Goal: Information Seeking & Learning: Learn about a topic

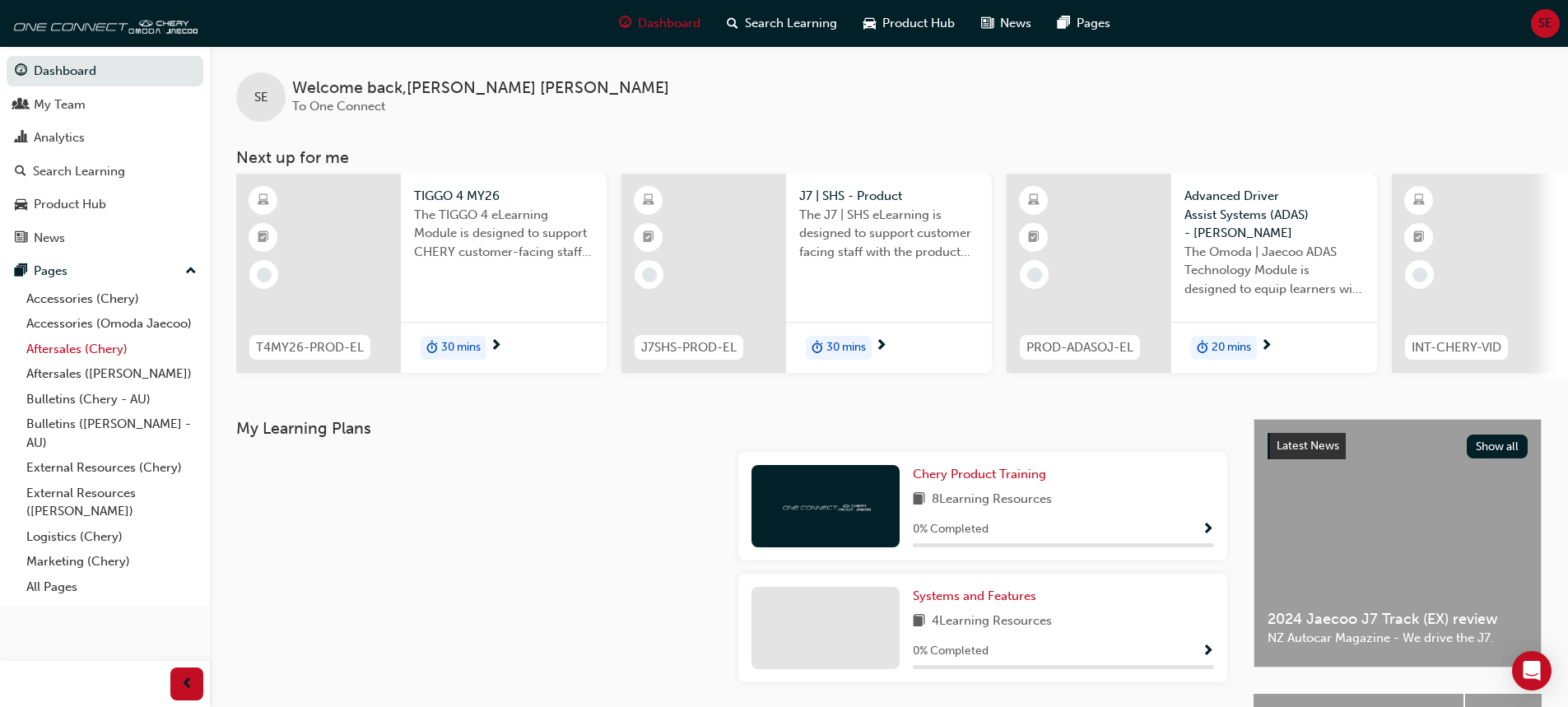
click at [67, 346] on link "Aftersales (Chery)" at bounding box center [112, 349] width 184 height 25
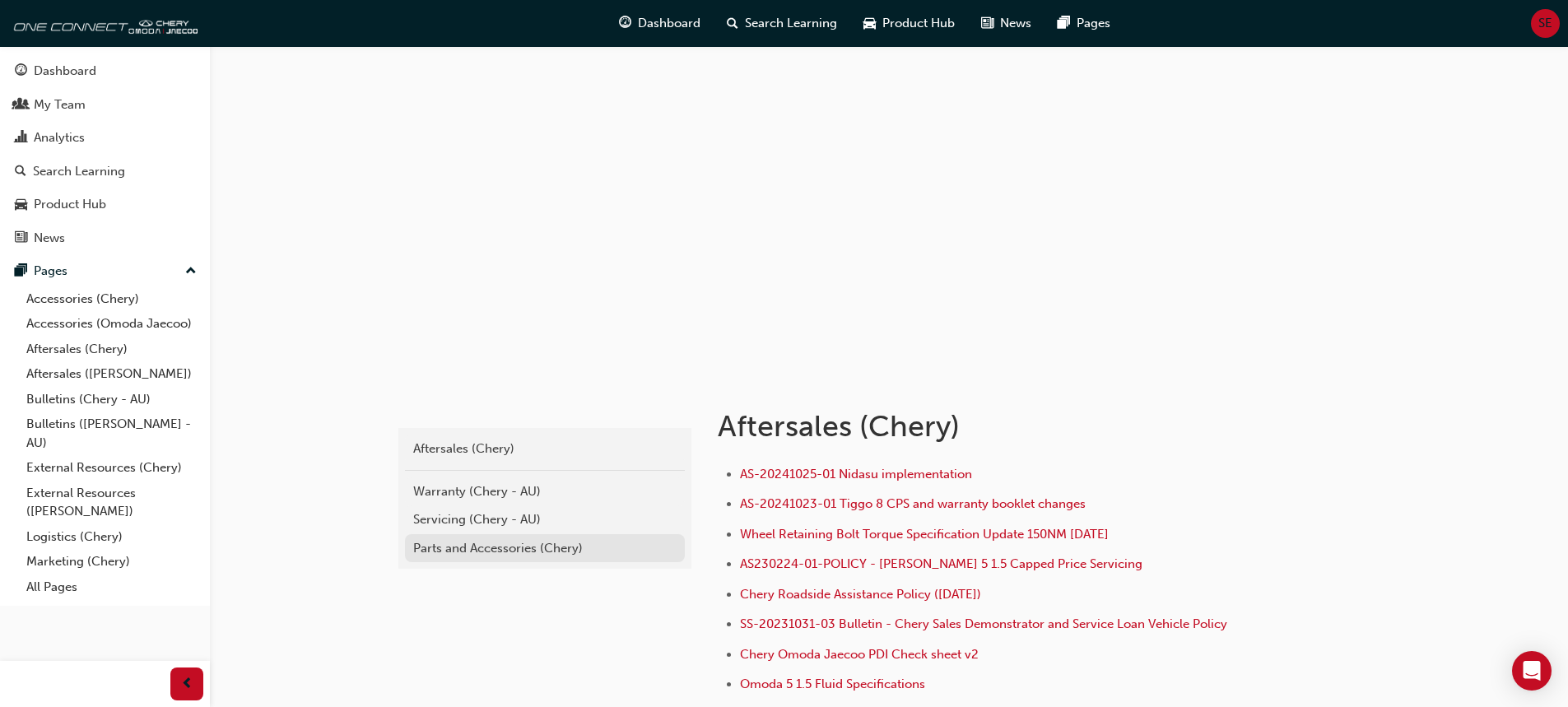
click at [492, 551] on div "Parts and Accessories (Chery)" at bounding box center [545, 548] width 264 height 19
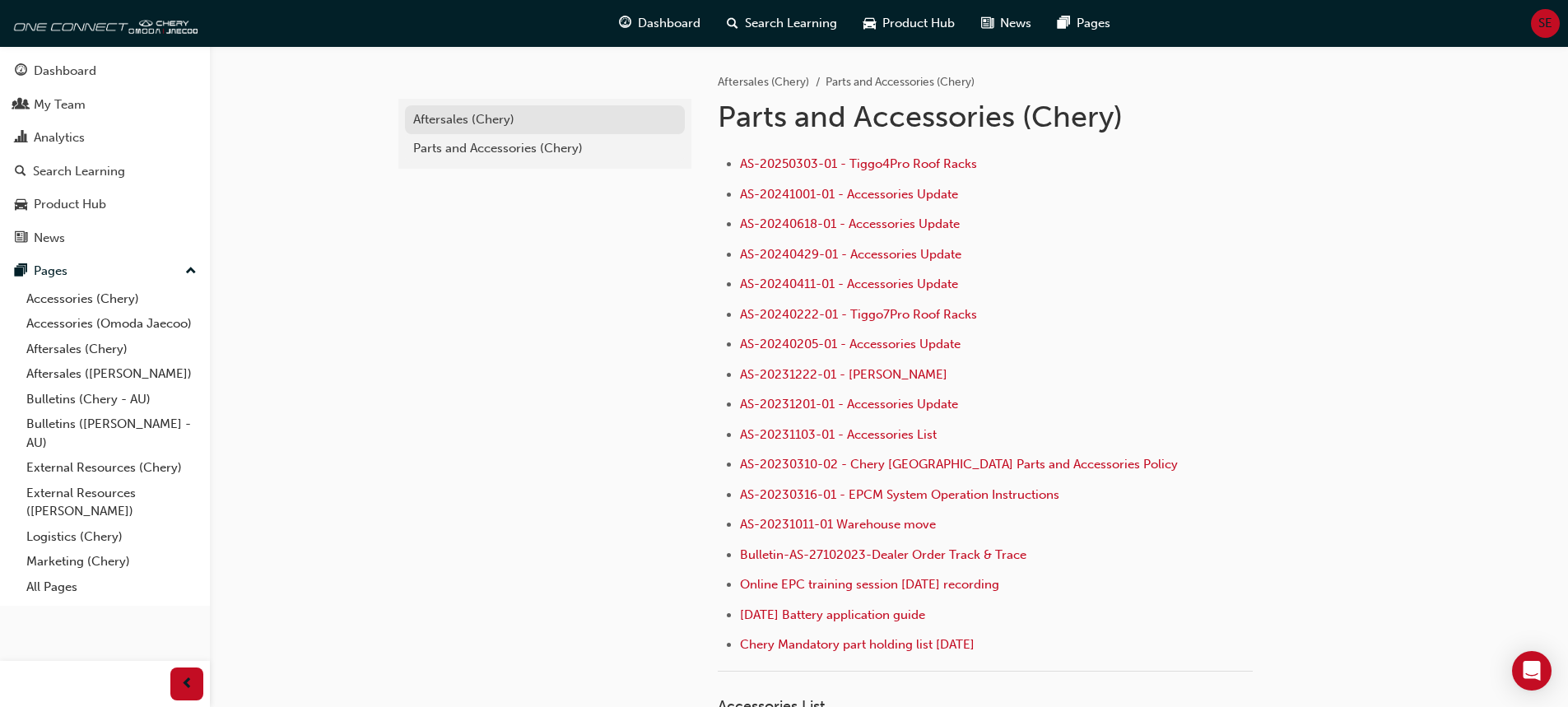
click at [450, 126] on div "Aftersales (Chery)" at bounding box center [545, 120] width 264 height 19
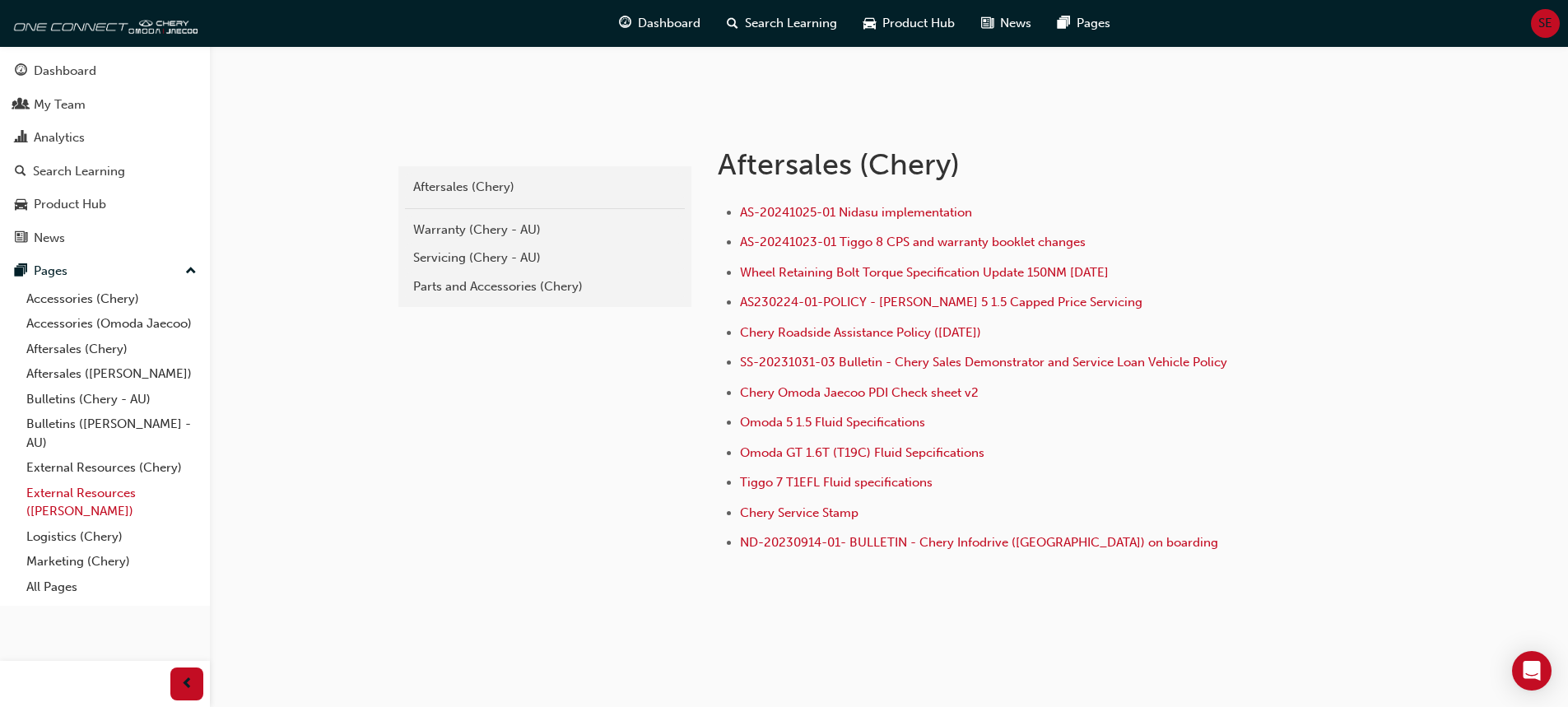
scroll to position [270, 0]
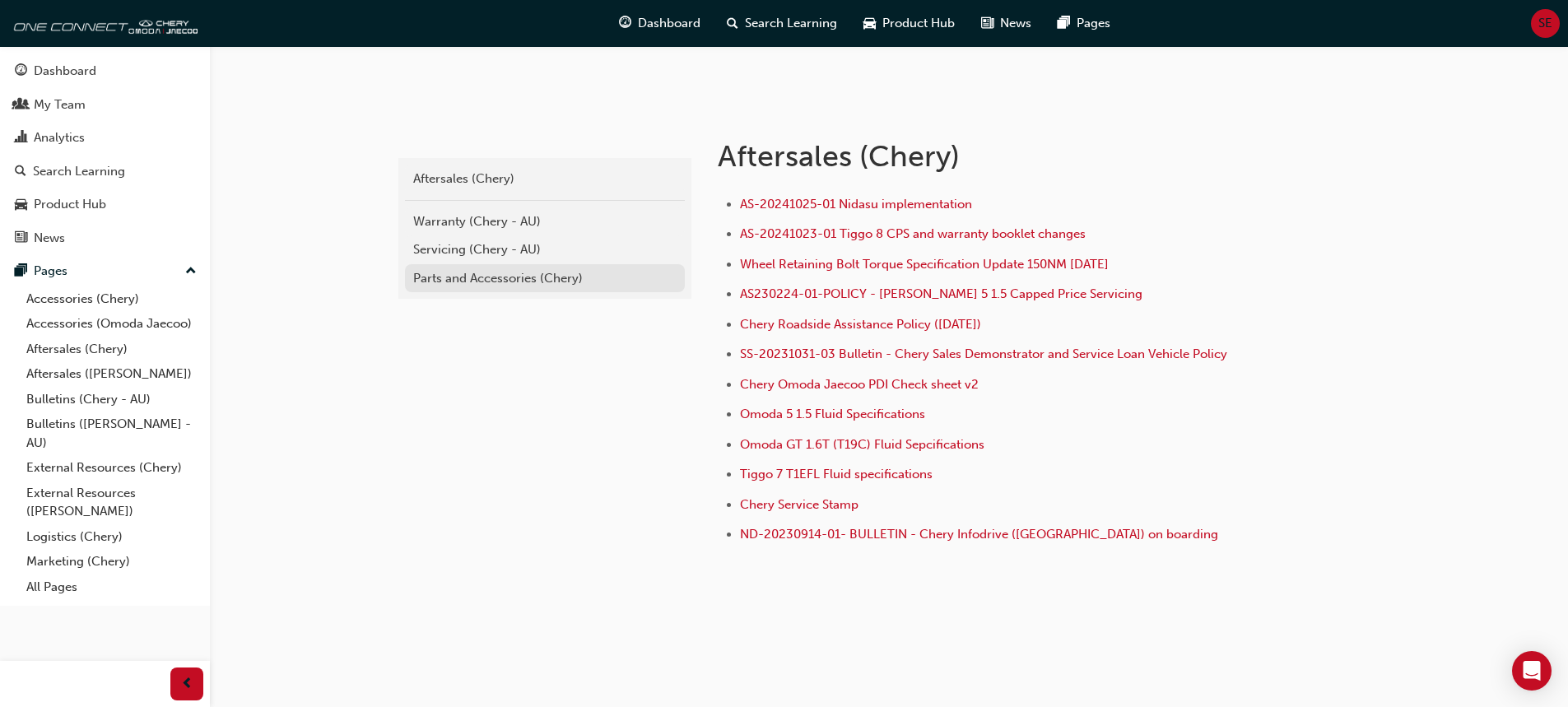
click at [496, 281] on div "Parts and Accessories (Chery)" at bounding box center [545, 278] width 264 height 19
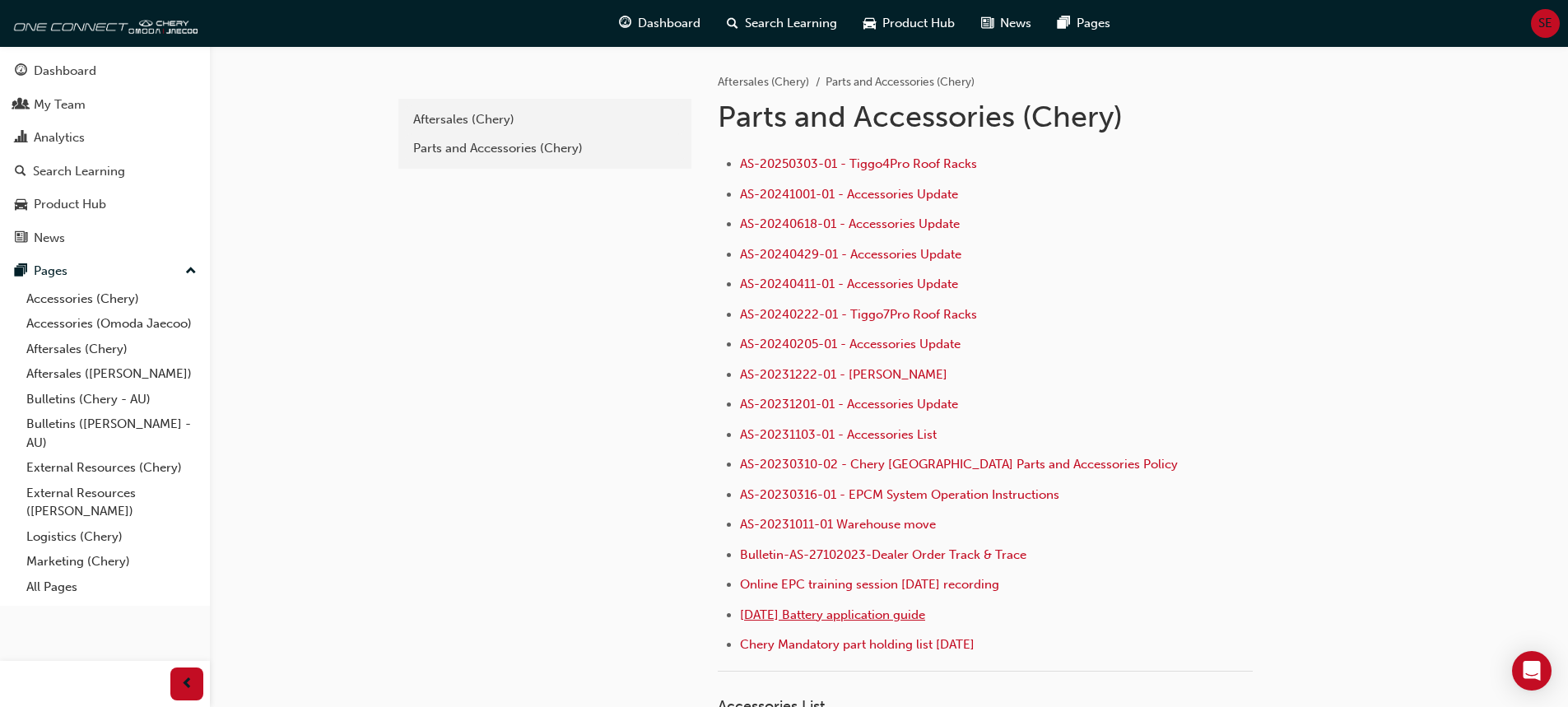
click at [832, 614] on span "[DATE] Battery application guide" at bounding box center [832, 614] width 185 height 15
click at [482, 121] on div "Aftersales (Chery)" at bounding box center [545, 120] width 264 height 19
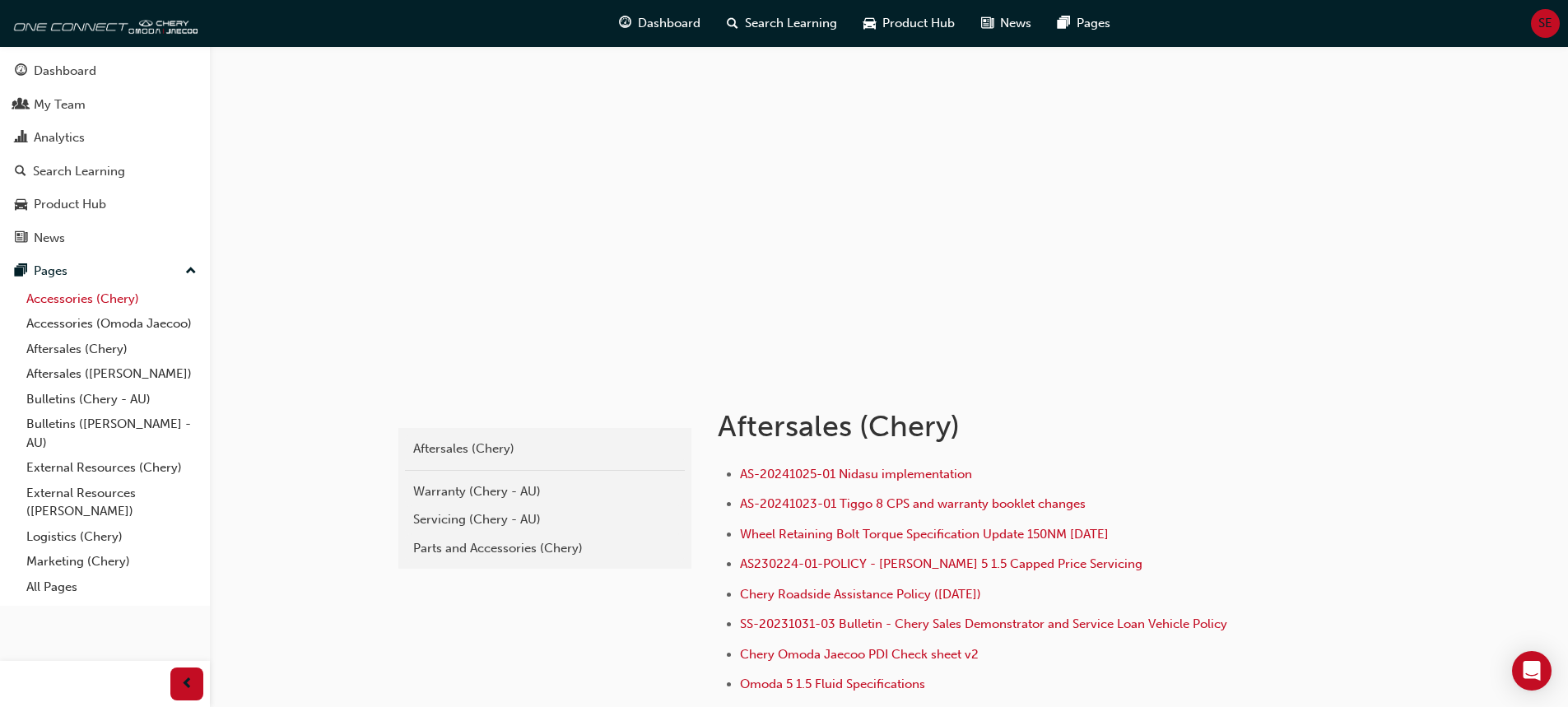
click at [58, 302] on link "Accessories (Chery)" at bounding box center [112, 298] width 184 height 25
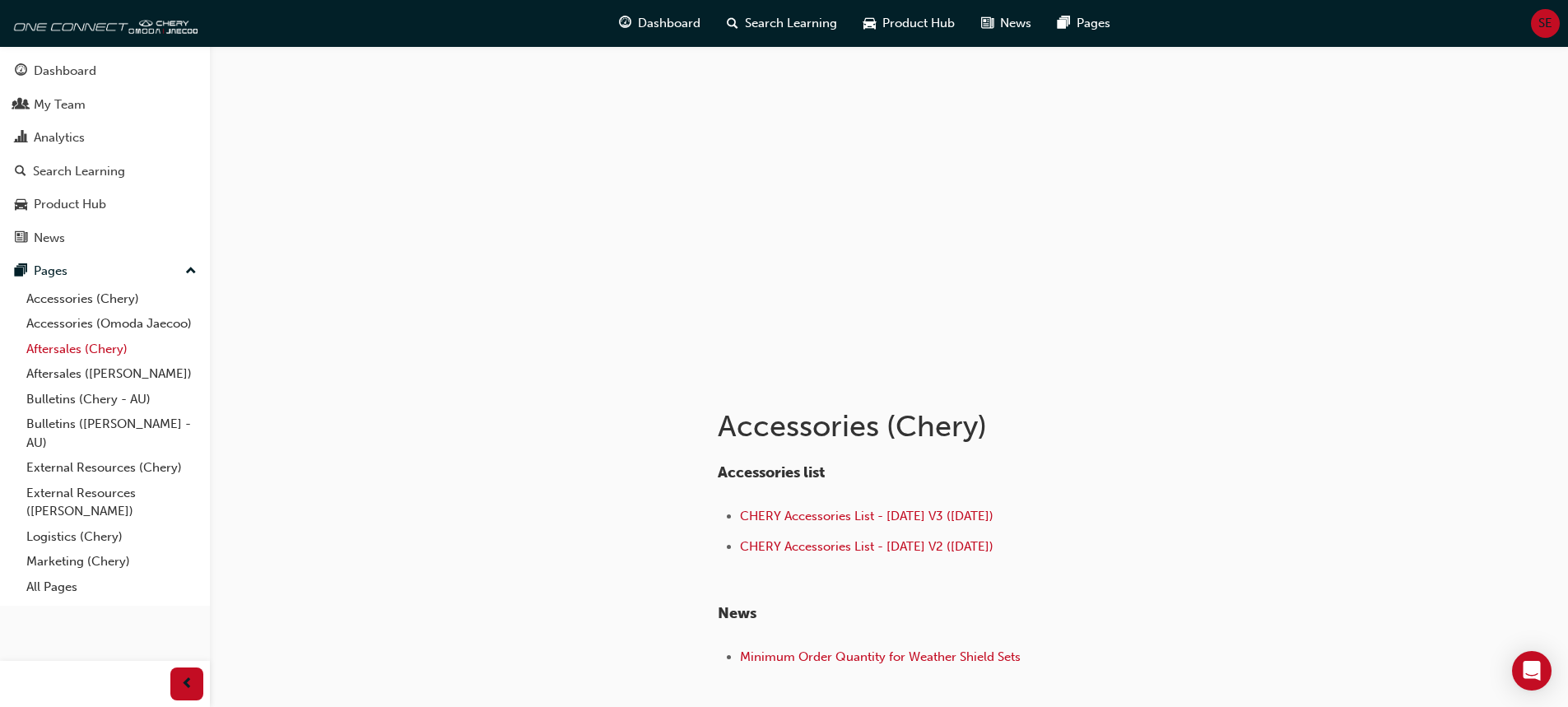
click at [59, 349] on link "Aftersales (Chery)" at bounding box center [112, 349] width 184 height 25
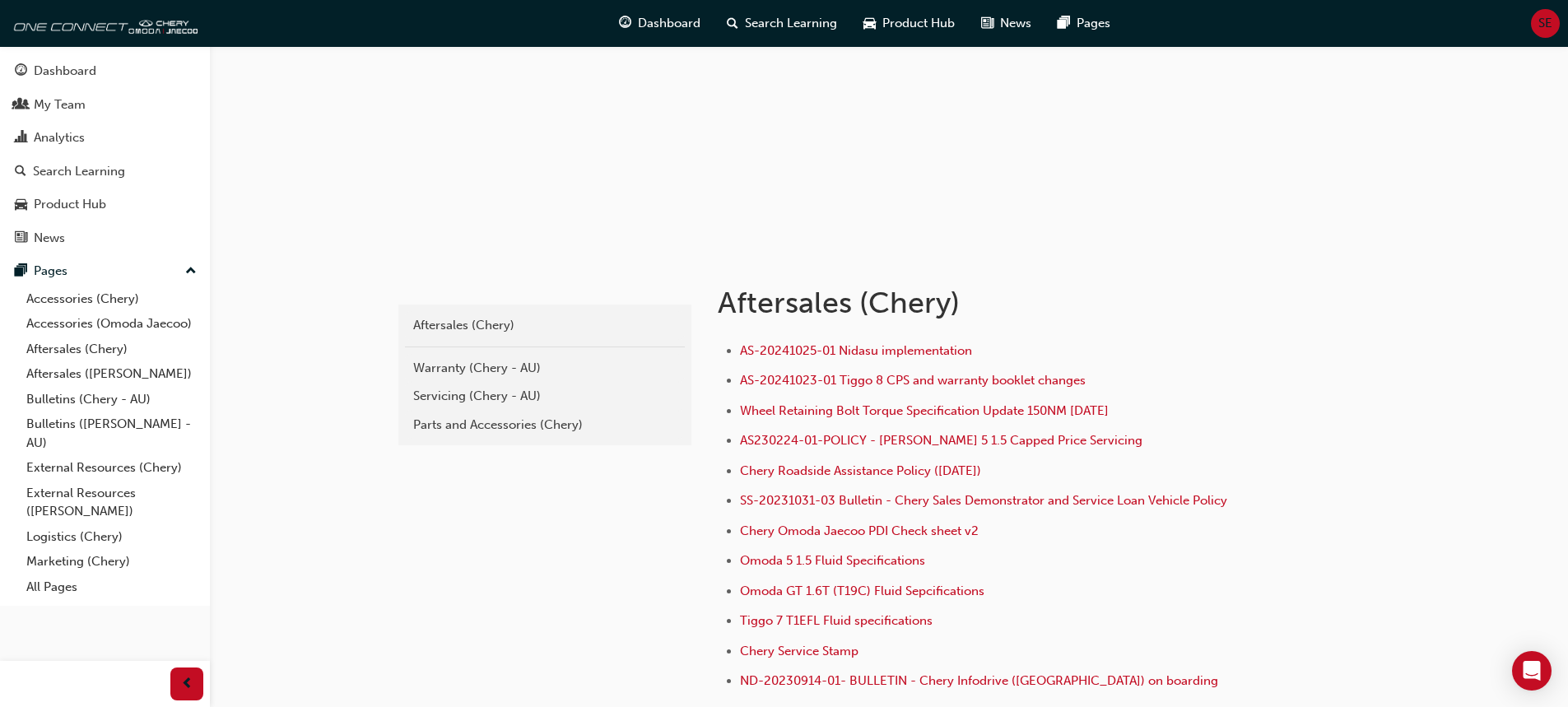
scroll to position [165, 0]
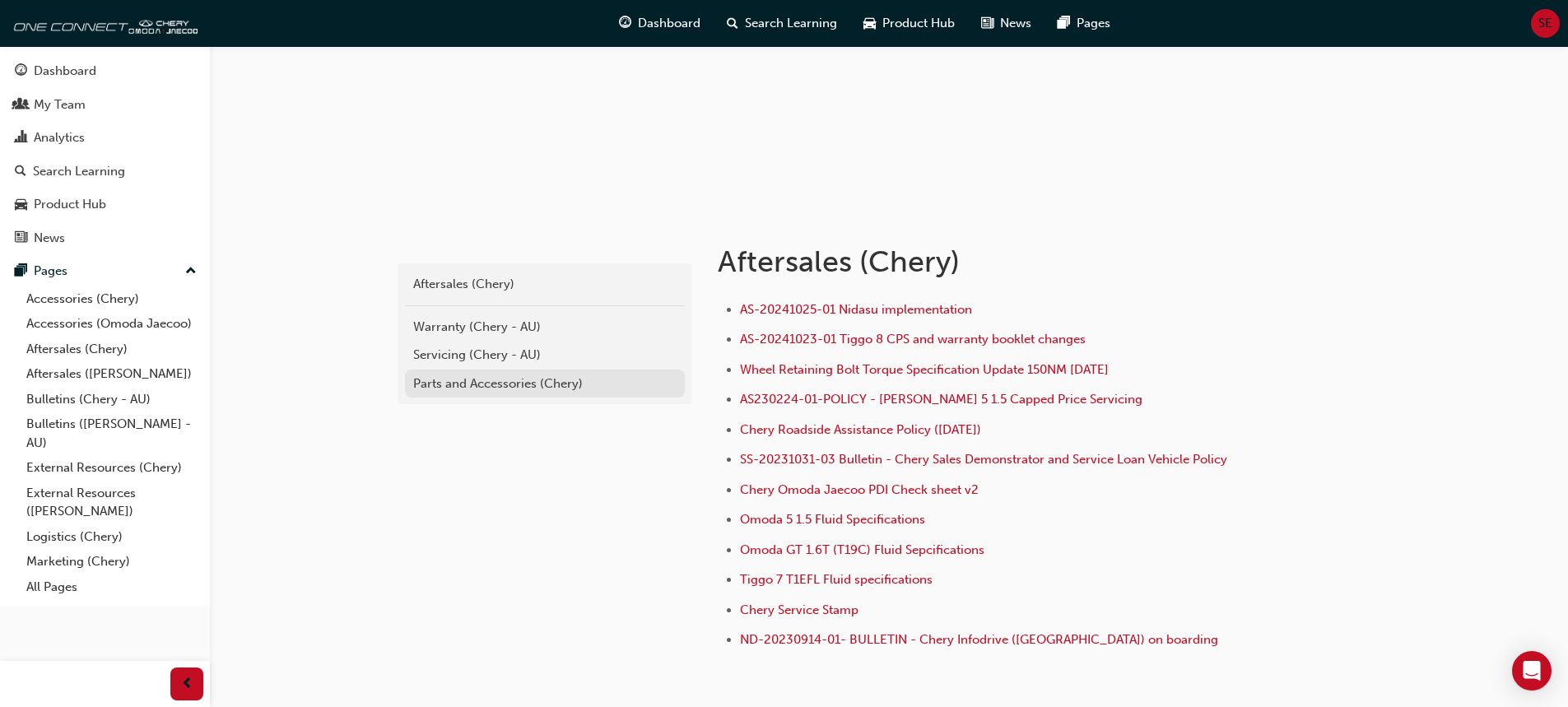
click at [489, 384] on div "Parts and Accessories (Chery)" at bounding box center [545, 384] width 264 height 19
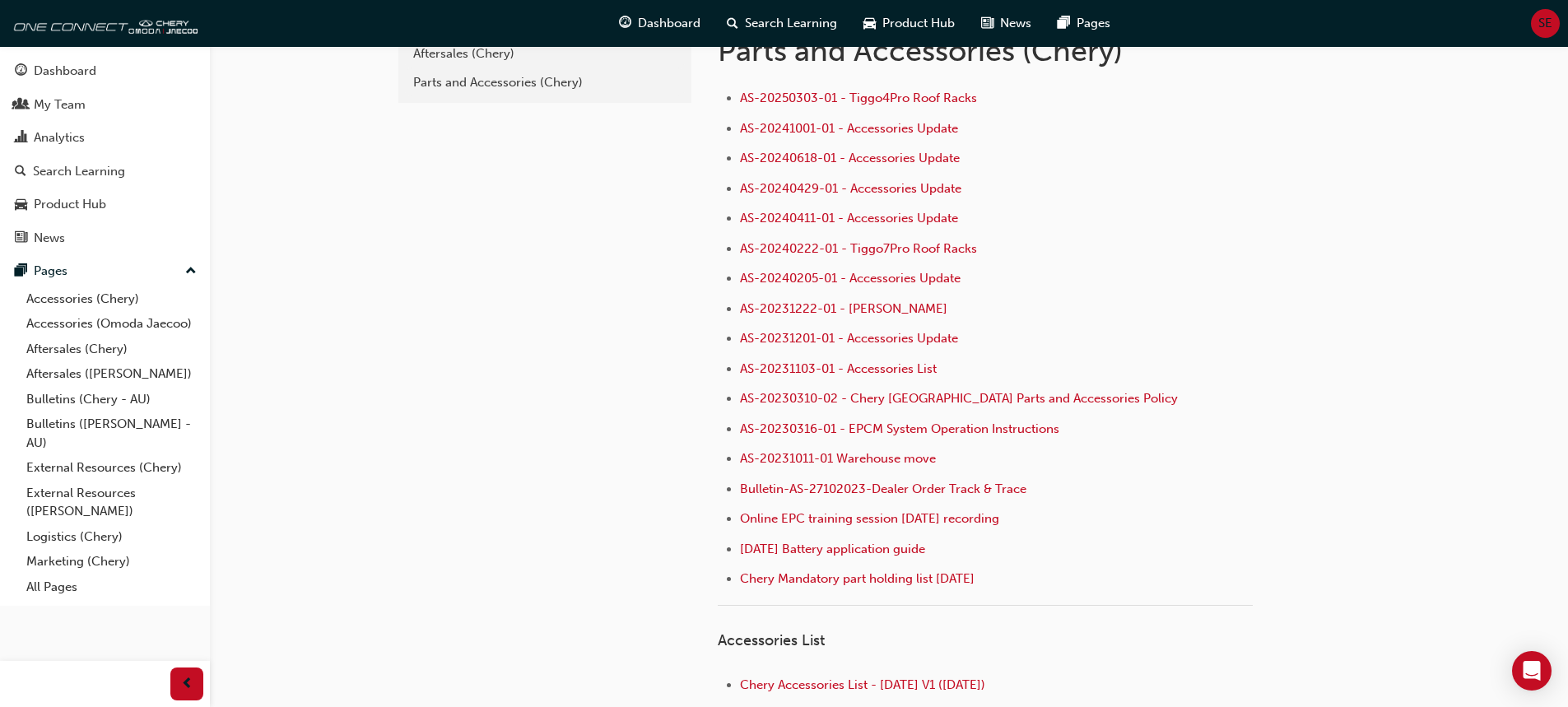
scroll to position [165, 0]
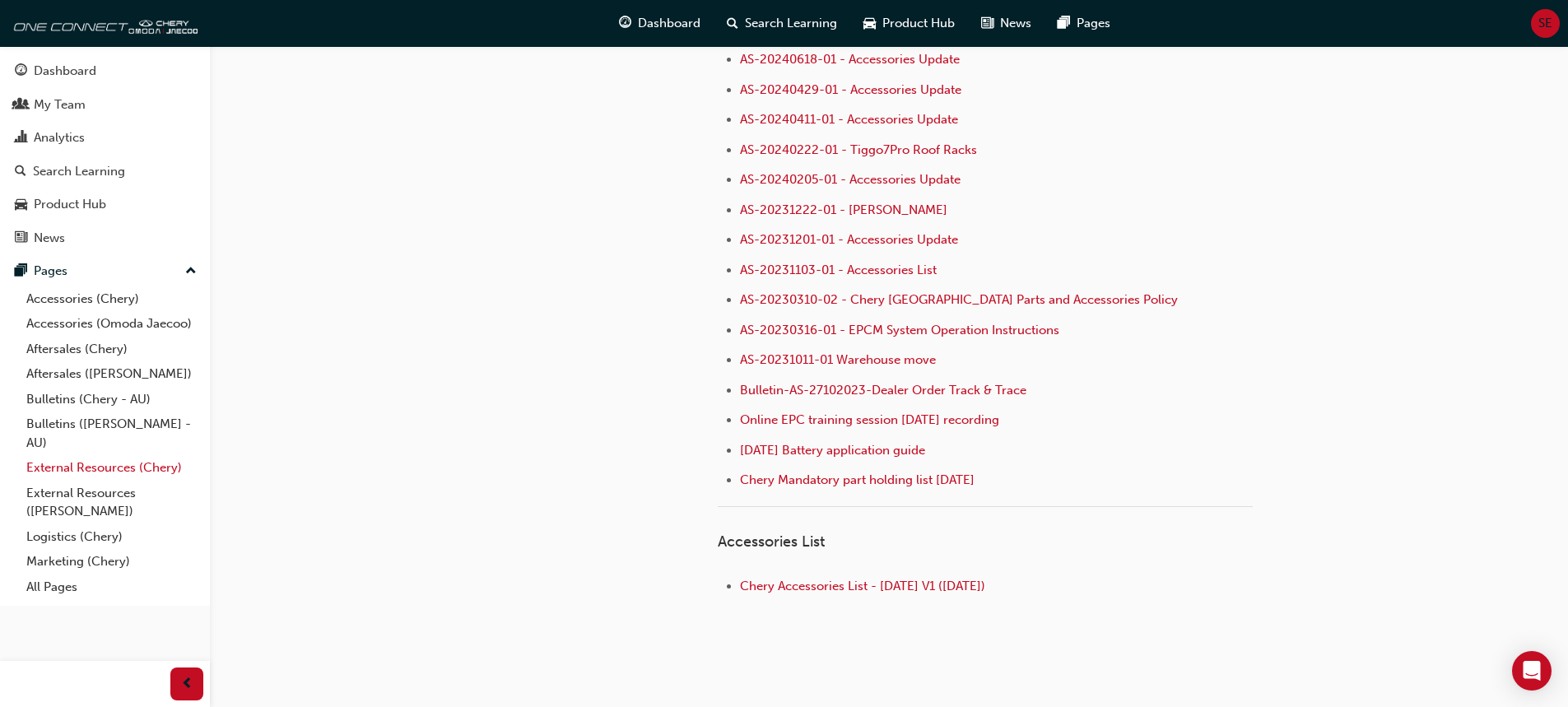
click at [94, 467] on link "External Resources (Chery)" at bounding box center [112, 468] width 184 height 25
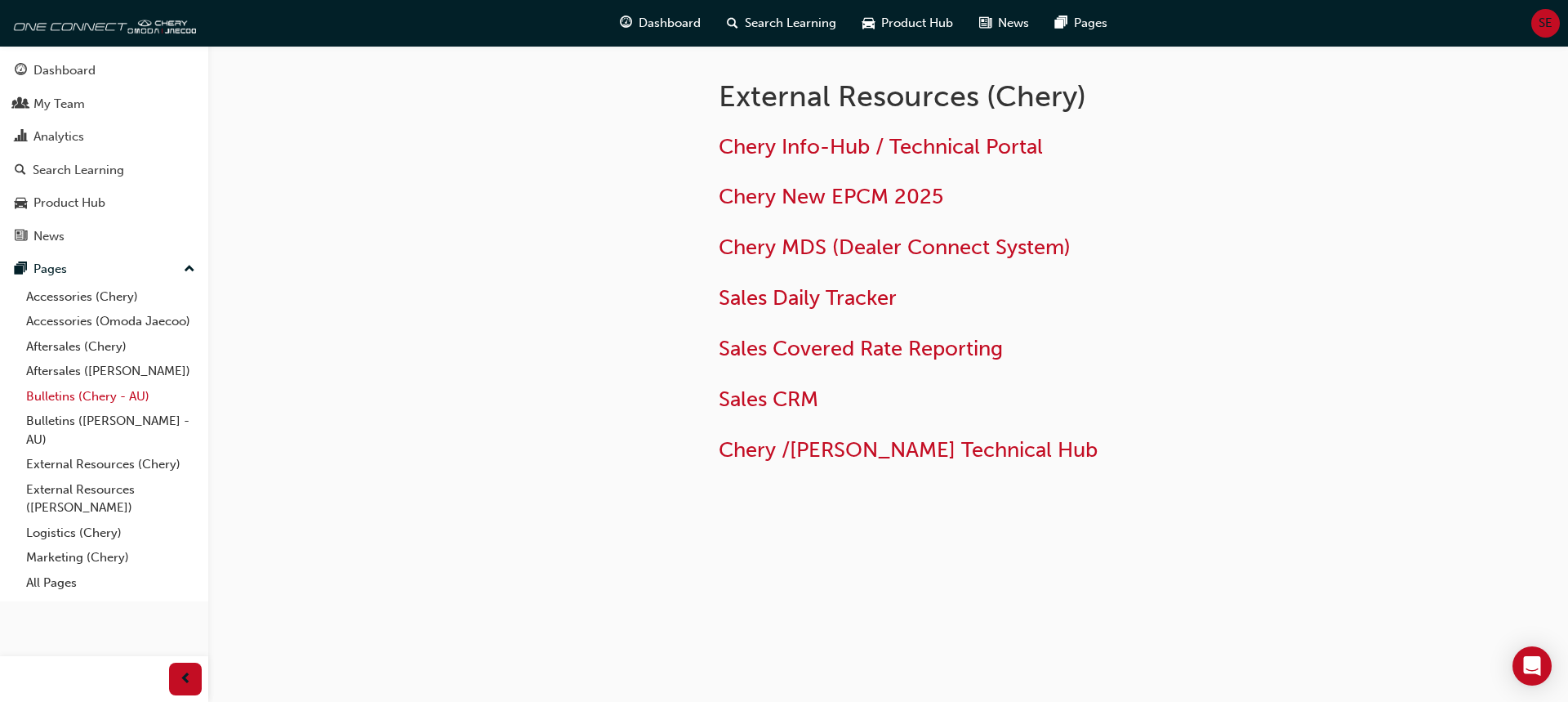
click at [64, 392] on link "Bulletins (Chery - AU)" at bounding box center [111, 396] width 183 height 25
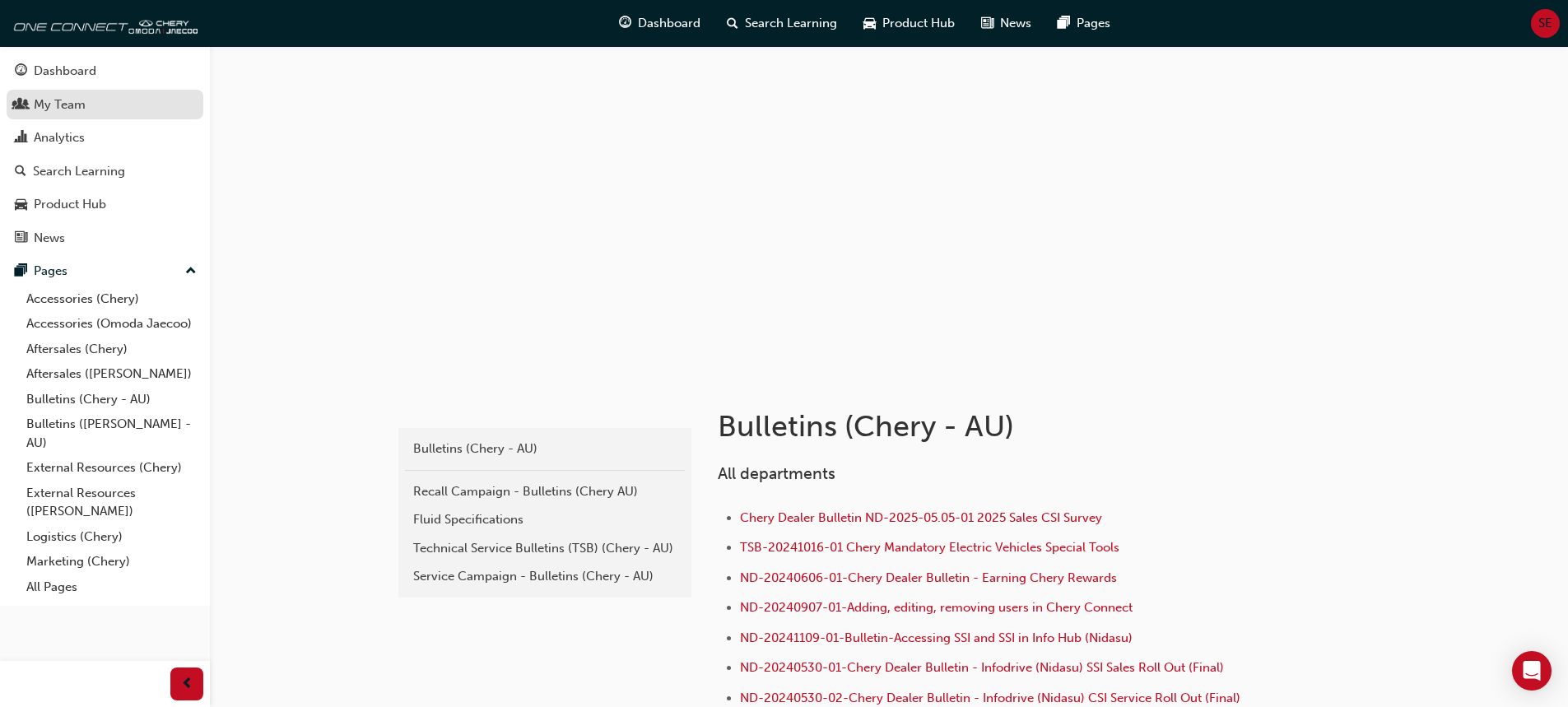
click at [44, 102] on div "My Team" at bounding box center [60, 105] width 52 height 19
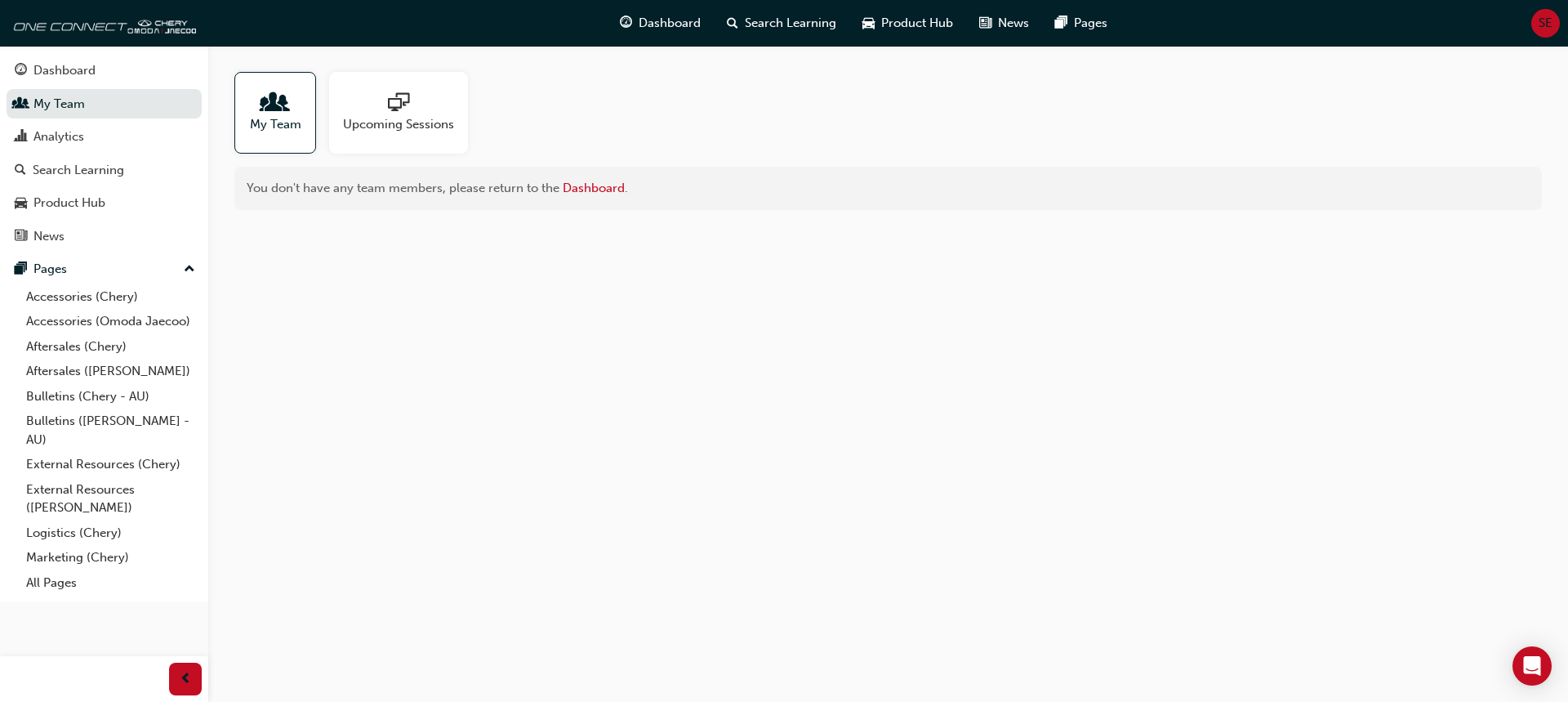
click at [277, 109] on span "people-icon" at bounding box center [275, 103] width 22 height 23
click at [57, 135] on div "Analytics" at bounding box center [59, 137] width 51 height 19
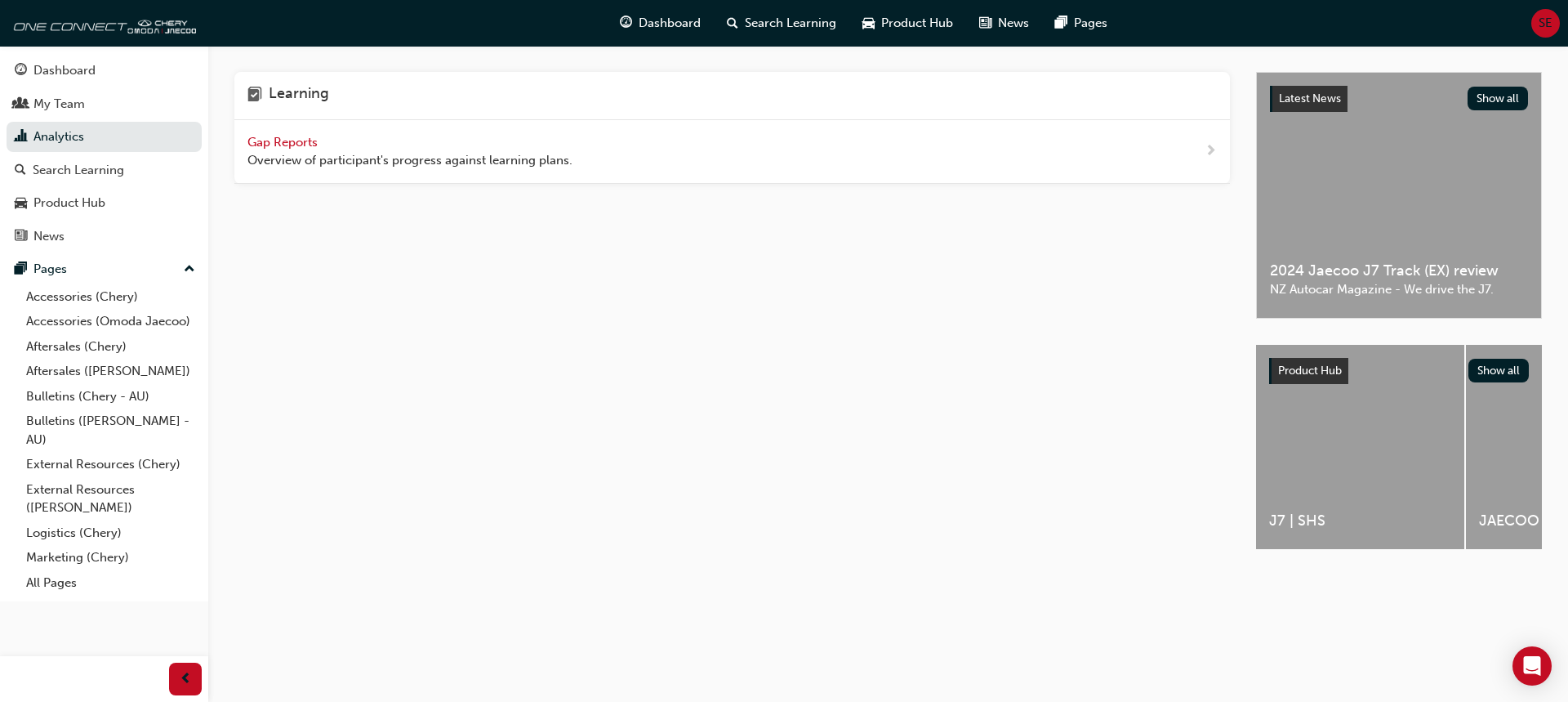
click at [194, 269] on span "up-icon" at bounding box center [189, 270] width 11 height 22
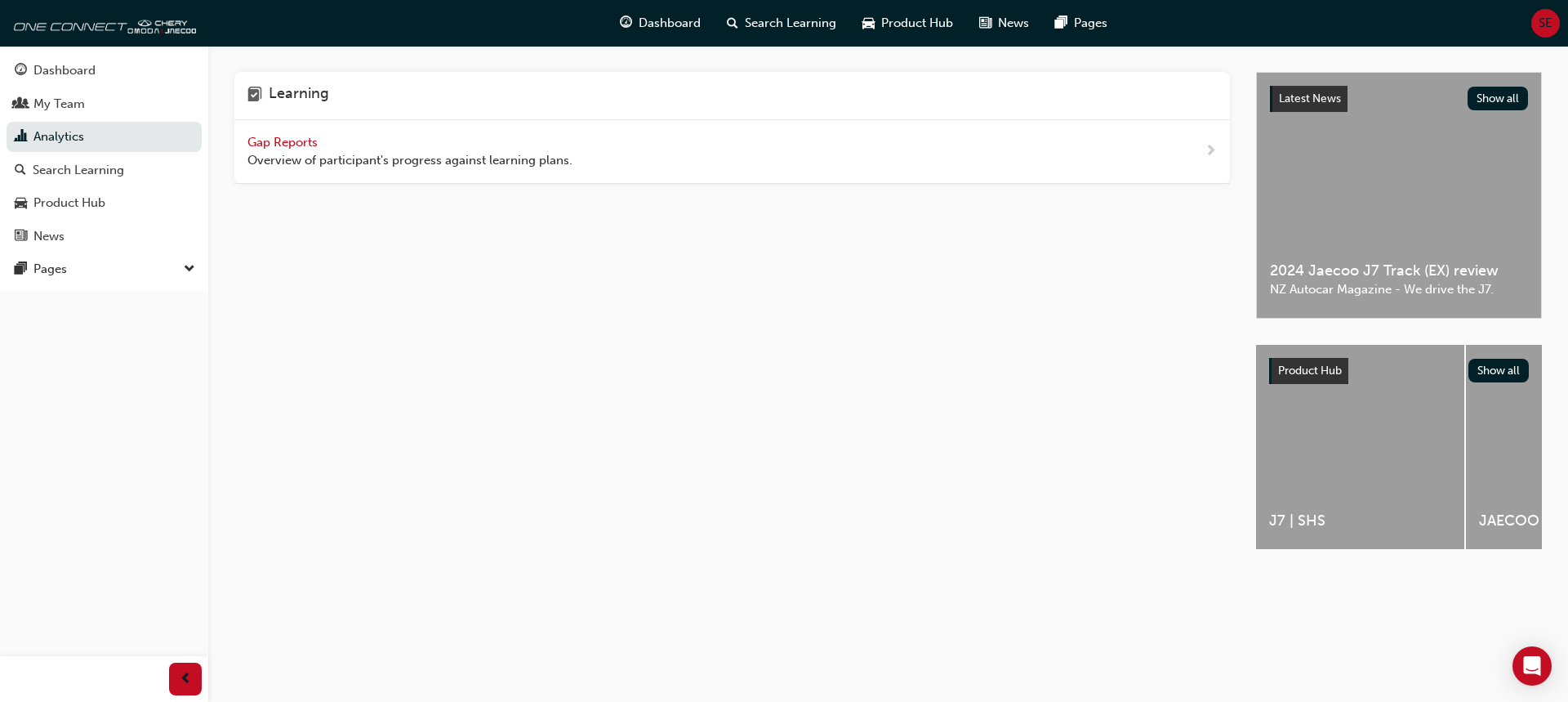
click at [194, 269] on span "down-icon" at bounding box center [189, 270] width 11 height 22
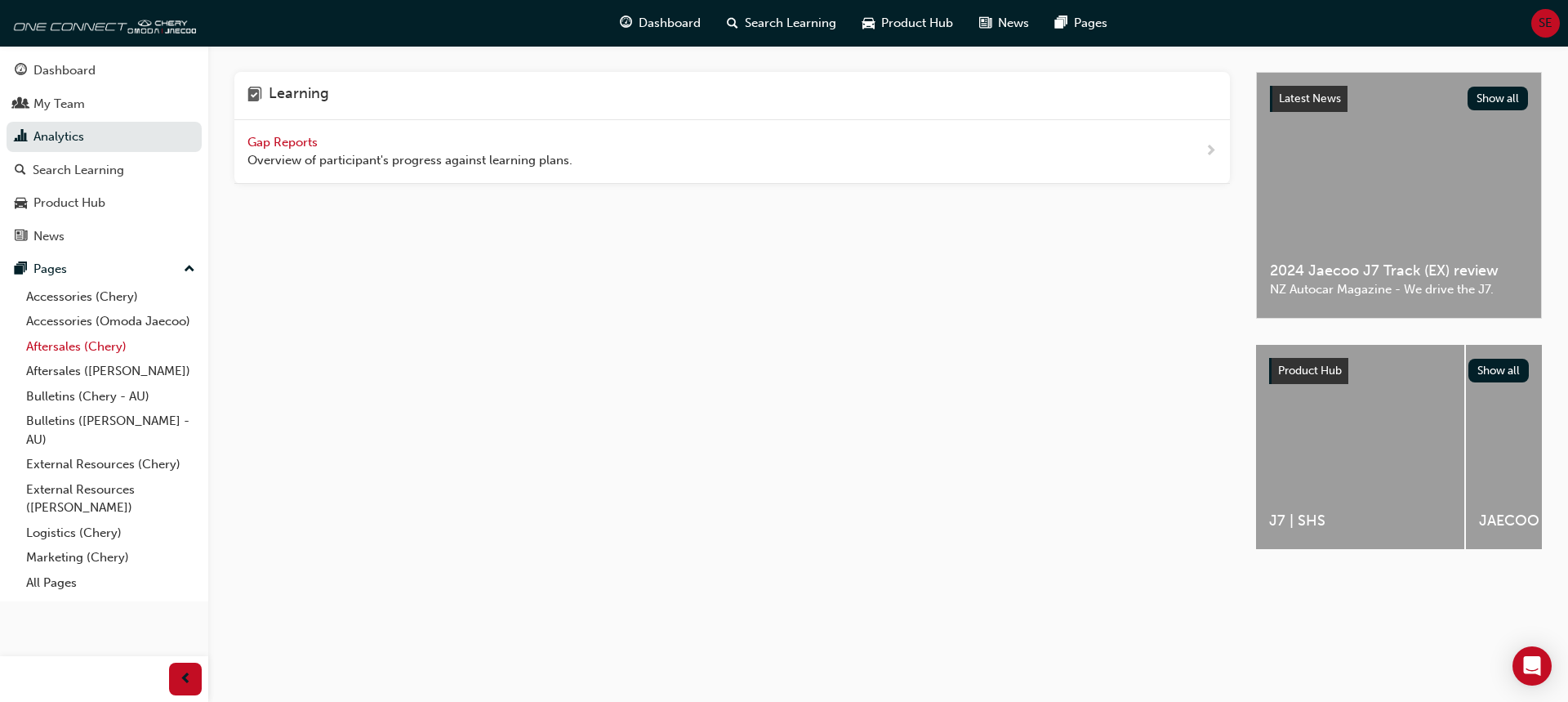
click at [53, 347] on link "Aftersales (Chery)" at bounding box center [111, 346] width 183 height 25
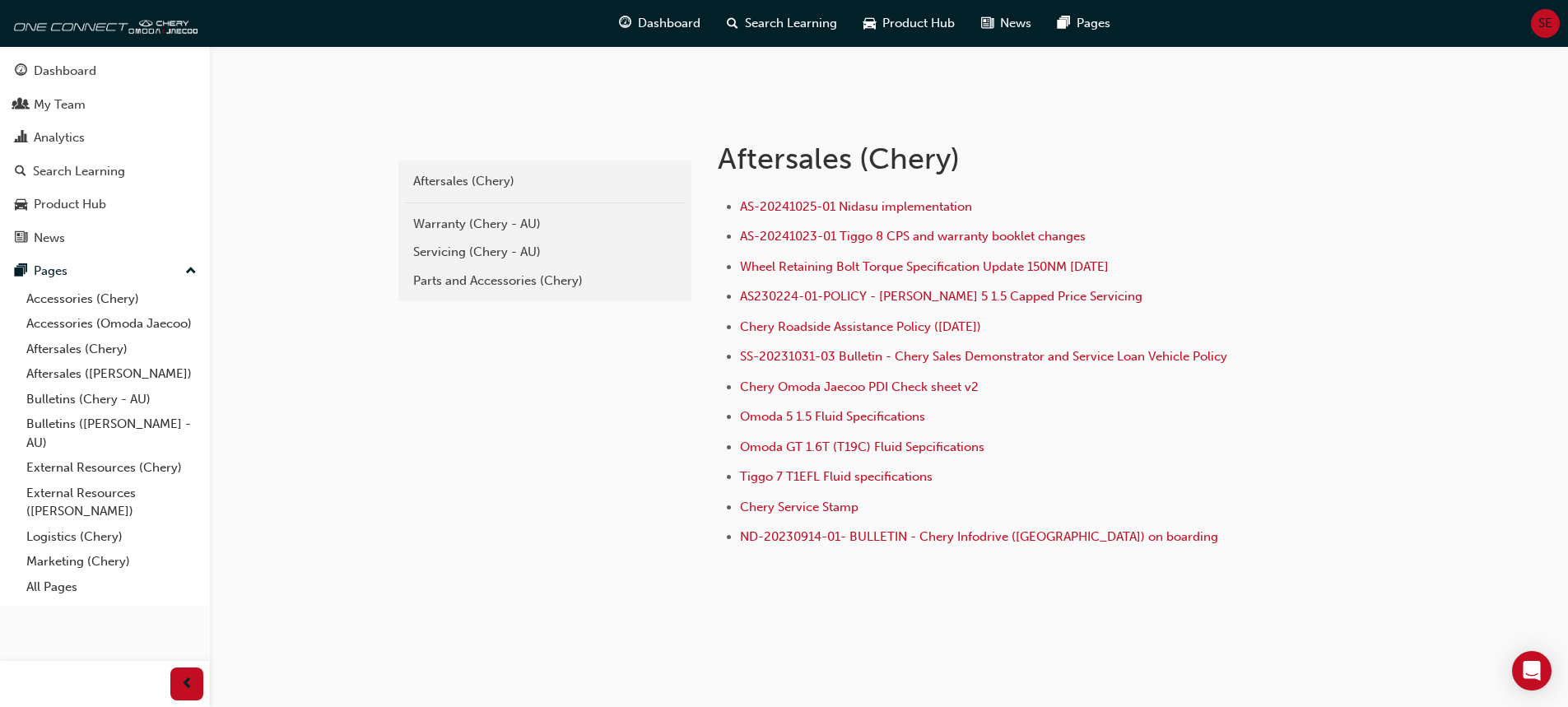
scroll to position [270, 0]
click at [482, 280] on div "Parts and Accessories (Chery)" at bounding box center [545, 278] width 264 height 19
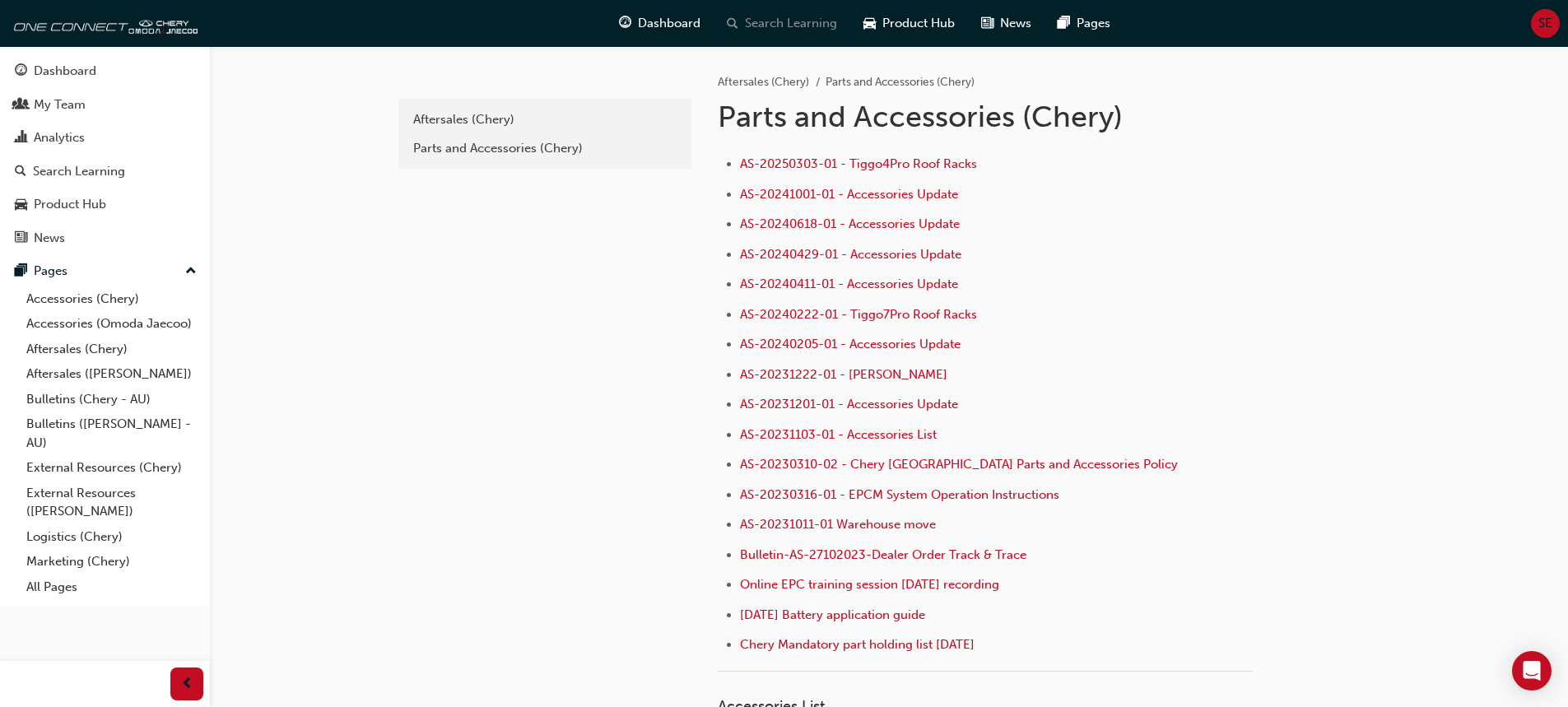
click at [779, 29] on span "Search Learning" at bounding box center [791, 23] width 92 height 19
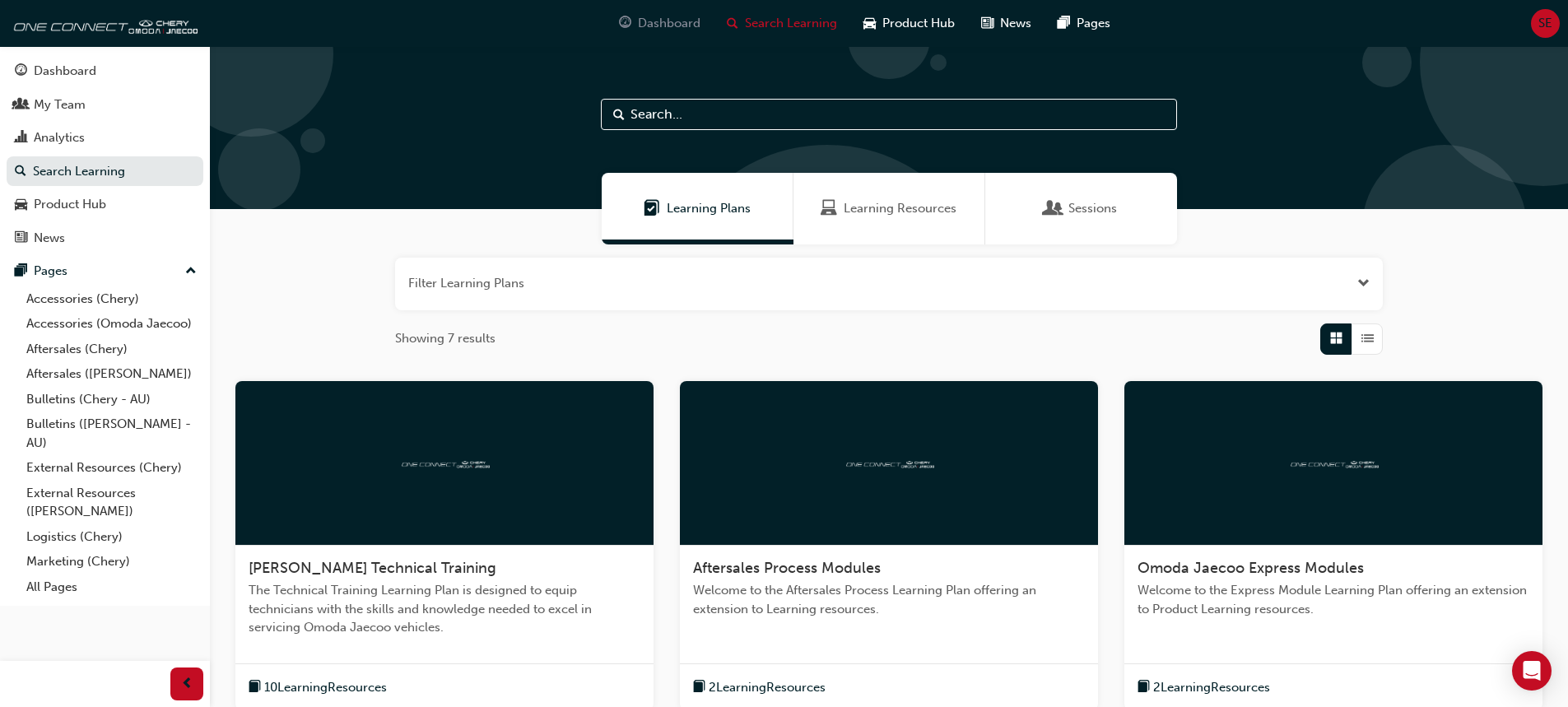
click at [691, 28] on span "Dashboard" at bounding box center [669, 23] width 62 height 19
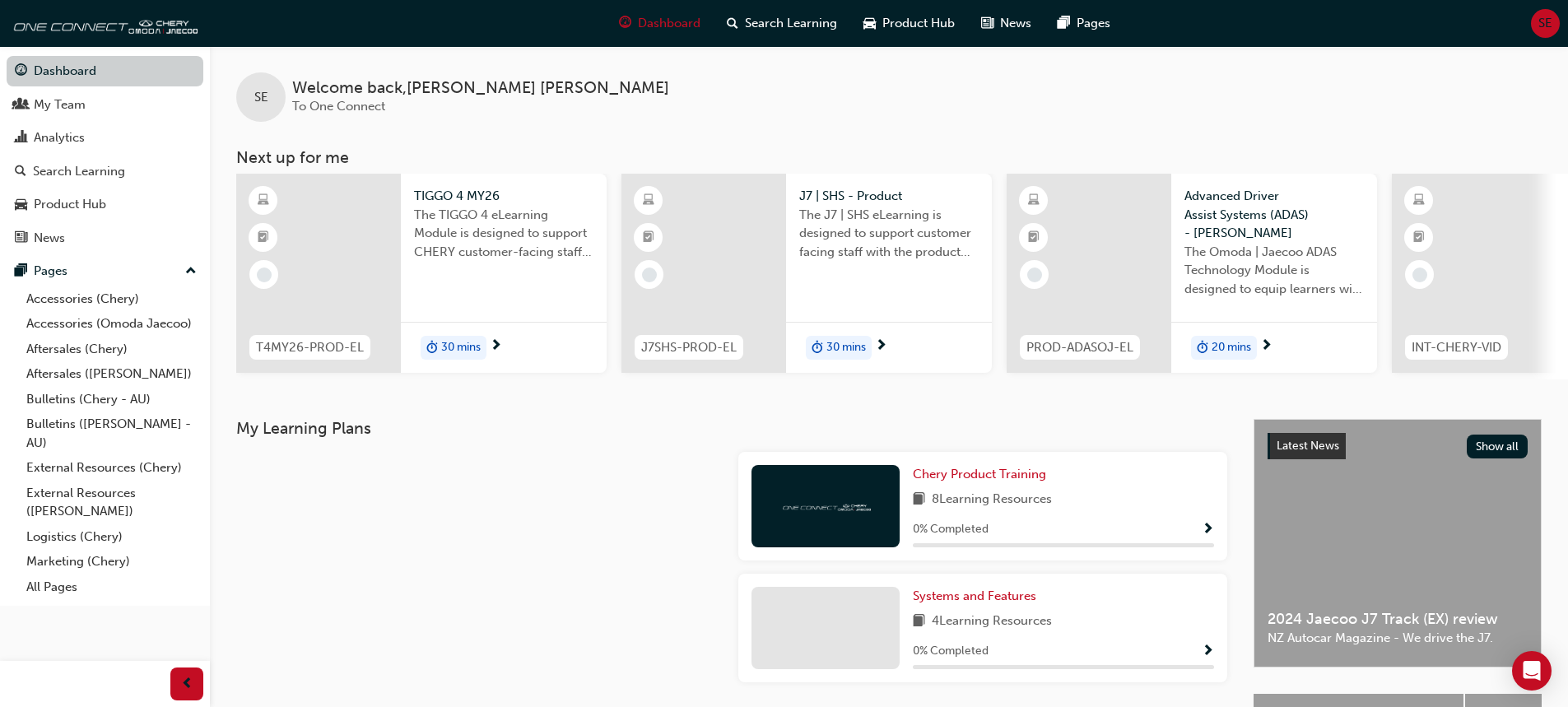
click at [57, 72] on link "Dashboard" at bounding box center [105, 70] width 197 height 30
